Goal: Obtain resource: Download file/media

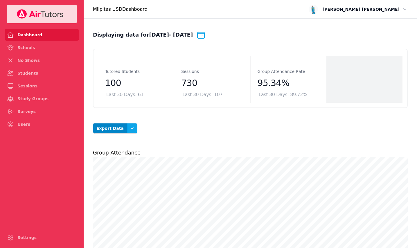
click at [130, 129] on icon "button" at bounding box center [132, 128] width 6 height 6
click at [120, 143] on button "Sessions" at bounding box center [122, 142] width 33 height 10
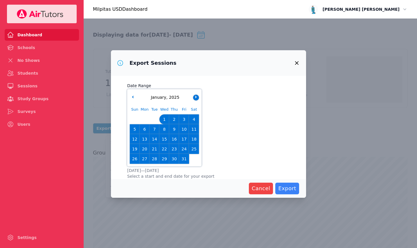
click at [197, 99] on button "button" at bounding box center [196, 98] width 6 height 6
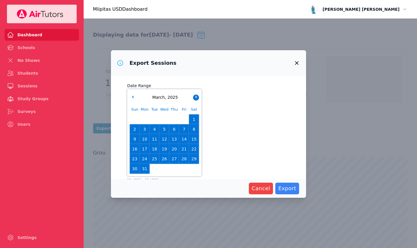
click at [197, 99] on button "button" at bounding box center [196, 98] width 6 height 6
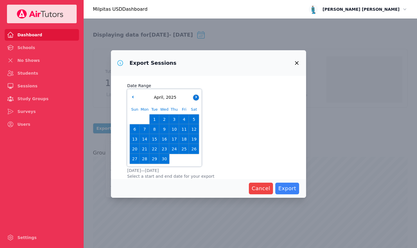
click at [197, 99] on button "button" at bounding box center [196, 98] width 6 height 6
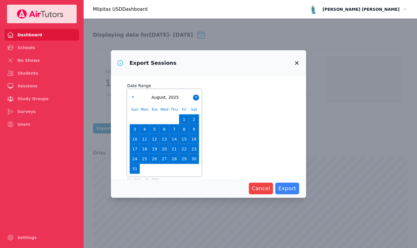
click at [197, 99] on button "button" at bounding box center [196, 98] width 6 height 6
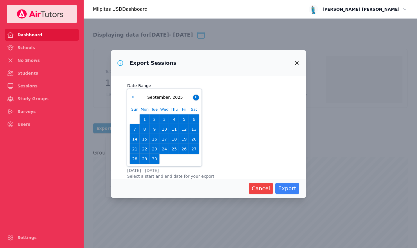
click at [197, 99] on button "button" at bounding box center [196, 98] width 6 height 6
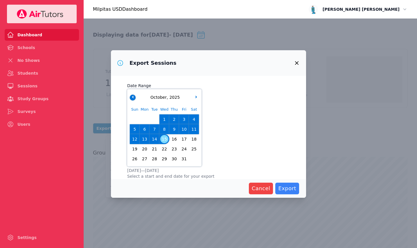
click at [133, 96] on button "button" at bounding box center [133, 98] width 6 height 6
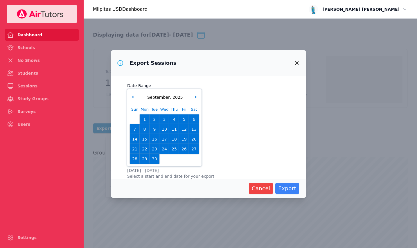
click at [145, 160] on span "29" at bounding box center [144, 159] width 8 height 8
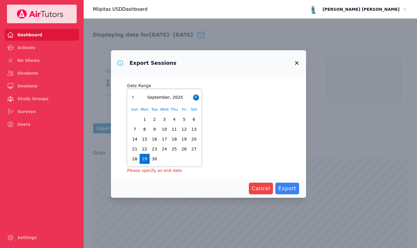
click at [197, 98] on button "button" at bounding box center [196, 98] width 6 height 6
click at [165, 137] on span "15" at bounding box center [164, 139] width 8 height 8
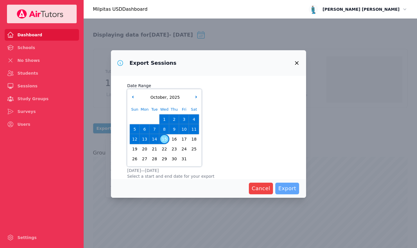
click at [290, 186] on span "Export" at bounding box center [287, 188] width 18 height 8
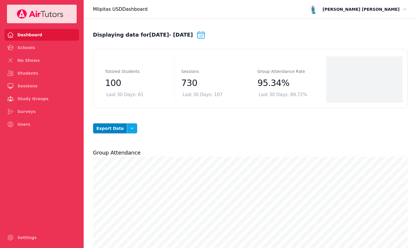
click at [127, 131] on button "Open options" at bounding box center [132, 128] width 10 height 10
click at [119, 154] on button "Students" at bounding box center [122, 152] width 33 height 10
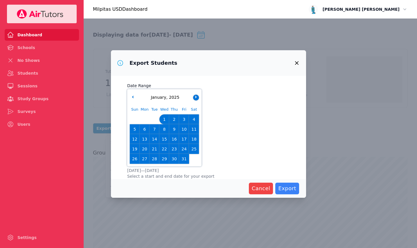
click at [196, 99] on button "button" at bounding box center [196, 98] width 6 height 6
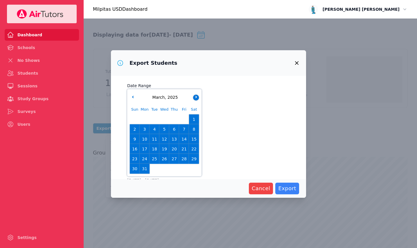
click at [196, 99] on button "button" at bounding box center [196, 98] width 6 height 6
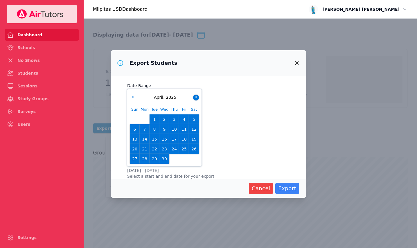
click at [196, 99] on button "button" at bounding box center [196, 98] width 6 height 6
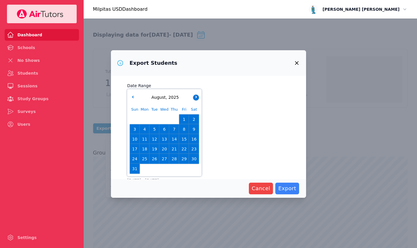
click at [196, 99] on button "button" at bounding box center [196, 98] width 6 height 6
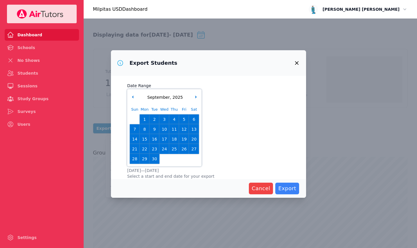
click at [143, 162] on span "29" at bounding box center [144, 159] width 8 height 8
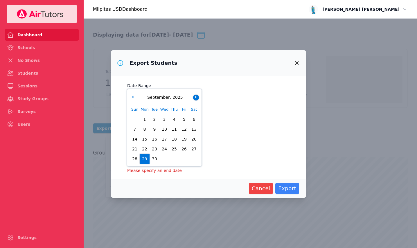
click at [195, 99] on button "button" at bounding box center [196, 98] width 6 height 6
click at [168, 138] on span "15" at bounding box center [164, 139] width 8 height 8
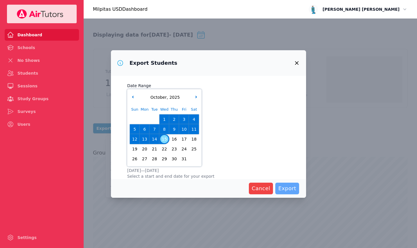
click at [289, 190] on span "Export" at bounding box center [287, 188] width 18 height 8
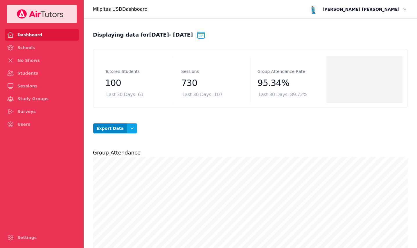
click at [129, 130] on icon "button" at bounding box center [132, 128] width 6 height 6
click at [125, 172] on button "Session Attendance" at bounding box center [122, 166] width 33 height 16
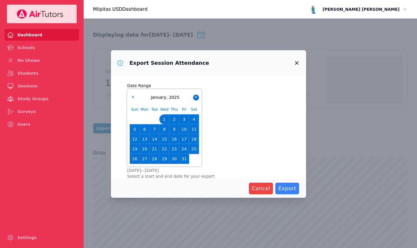
click at [196, 95] on button "button" at bounding box center [196, 98] width 6 height 6
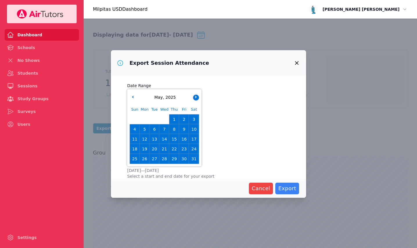
click at [196, 95] on button "button" at bounding box center [196, 98] width 6 height 6
click at [143, 160] on span "29" at bounding box center [144, 159] width 8 height 8
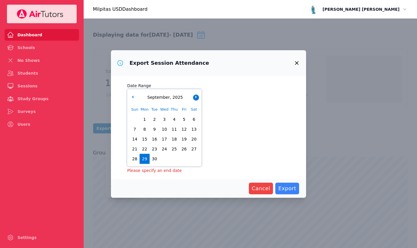
click at [194, 98] on button "button" at bounding box center [196, 98] width 6 height 6
click at [165, 140] on span "15" at bounding box center [164, 139] width 8 height 8
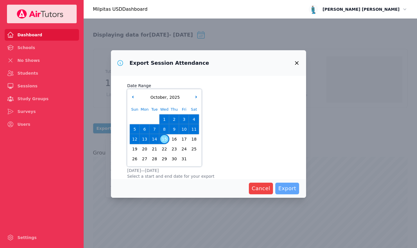
click at [289, 188] on span "Export" at bounding box center [287, 188] width 18 height 8
